Goal: Task Accomplishment & Management: Manage account settings

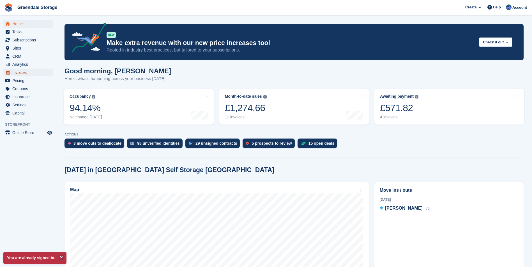
click at [24, 74] on span "Invoices" at bounding box center [29, 73] width 34 height 8
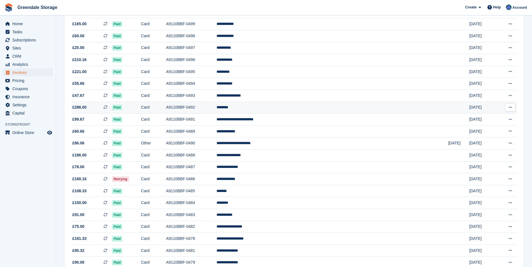
scroll to position [171, 0]
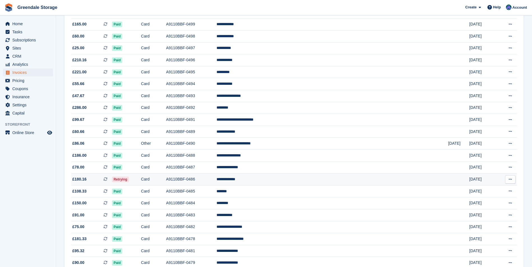
click at [141, 179] on td "Retrying" at bounding box center [126, 180] width 29 height 12
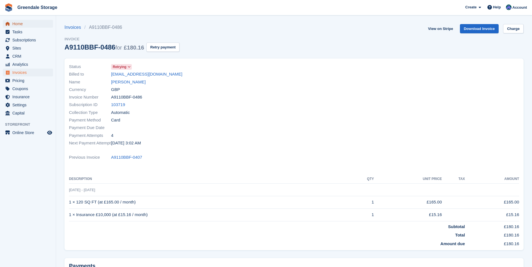
click at [21, 24] on span "Home" at bounding box center [29, 24] width 34 height 8
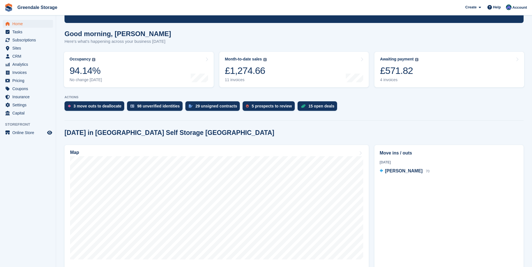
scroll to position [56, 0]
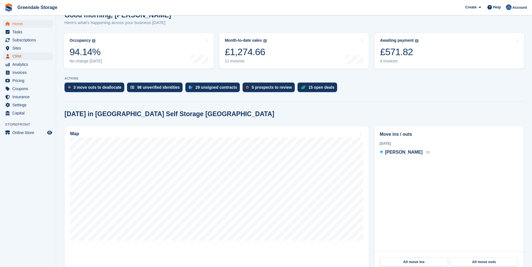
click at [17, 57] on span "CRM" at bounding box center [29, 56] width 34 height 8
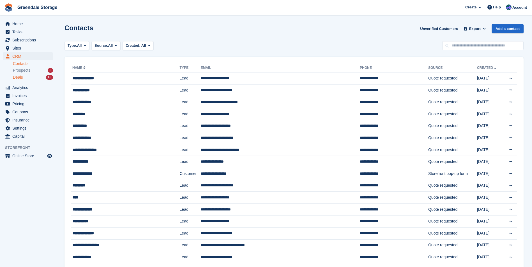
click at [24, 78] on div "Deals 15" at bounding box center [33, 77] width 40 height 5
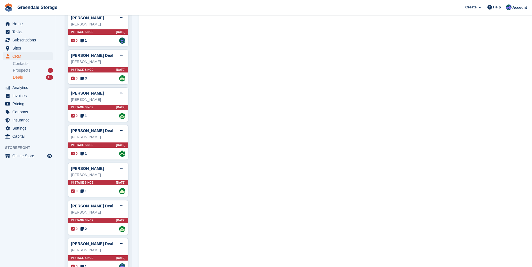
scroll to position [417, 0]
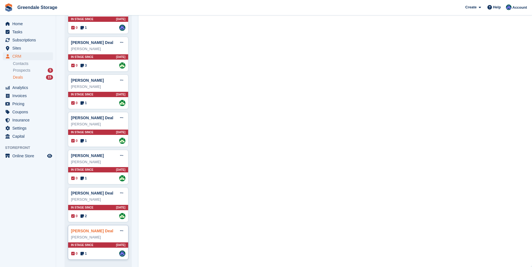
click at [91, 232] on link "Lisa Morgan Deal" at bounding box center [92, 231] width 42 height 4
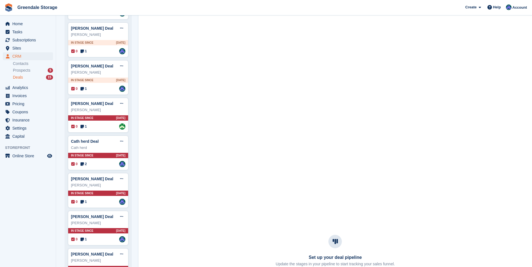
scroll to position [140, 0]
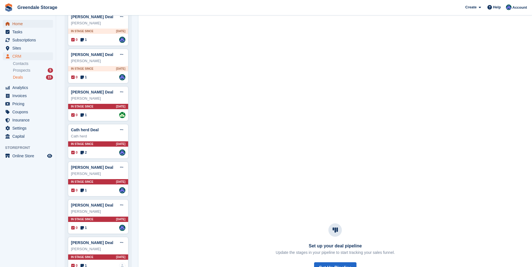
click at [17, 24] on span "Home" at bounding box center [29, 24] width 34 height 8
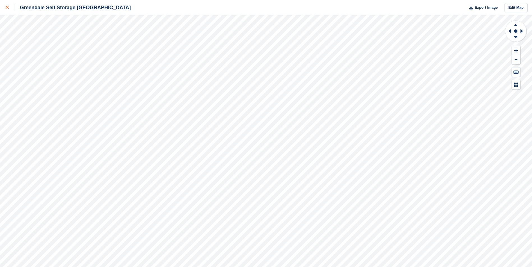
click at [5, 8] on link at bounding box center [7, 7] width 15 height 15
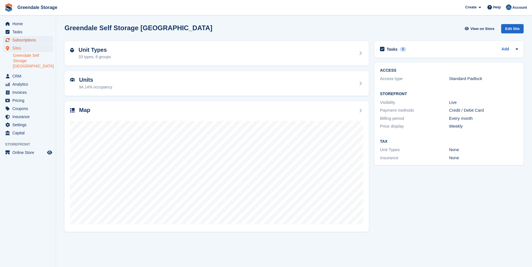
click at [39, 41] on span "Subscriptions" at bounding box center [29, 40] width 34 height 8
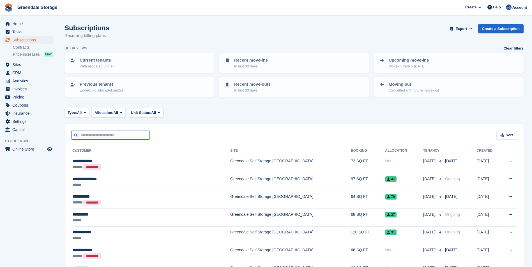
click at [121, 134] on input "text" at bounding box center [110, 135] width 78 height 9
type input "********"
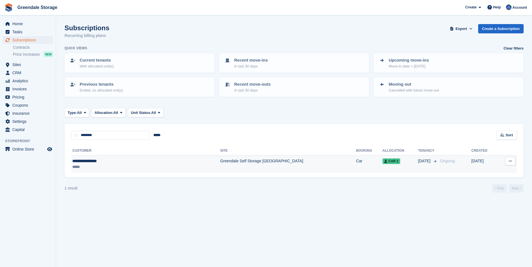
click at [220, 161] on td "Greendale Self Storage [GEOGRAPHIC_DATA]" at bounding box center [288, 165] width 136 height 18
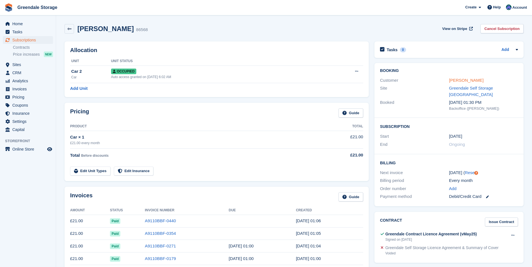
click at [464, 80] on link "[PERSON_NAME]" at bounding box center [466, 80] width 34 height 5
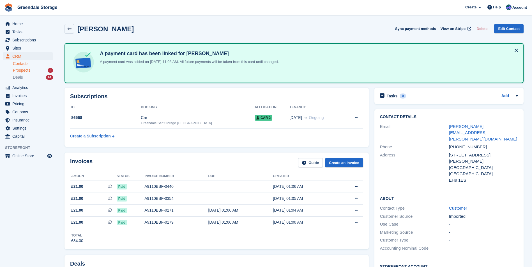
click at [29, 70] on span "Prospects" at bounding box center [21, 70] width 17 height 5
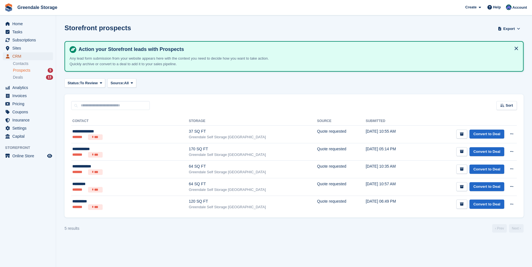
click at [22, 56] on span "CRM" at bounding box center [29, 56] width 34 height 8
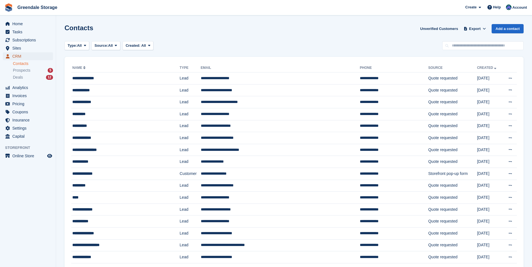
click at [22, 56] on span "CRM" at bounding box center [29, 56] width 34 height 8
